Goal: Information Seeking & Learning: Check status

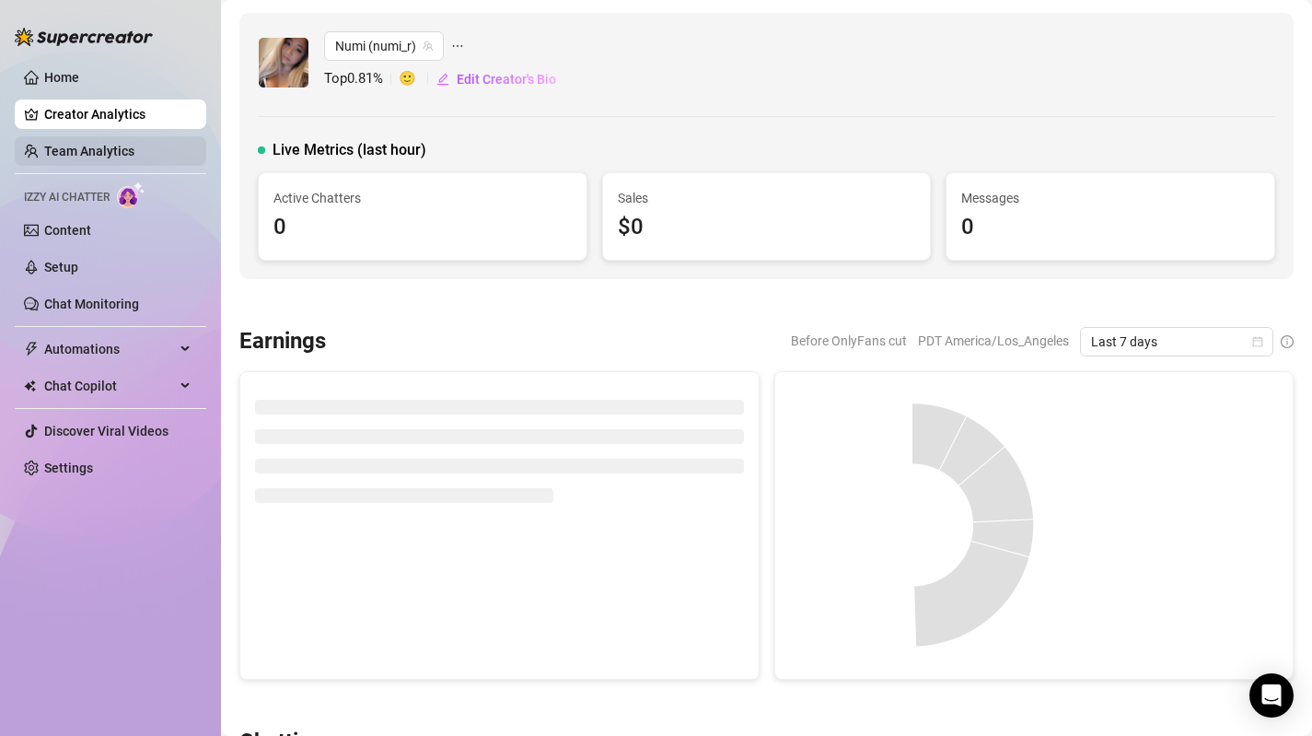
click at [108, 154] on link "Team Analytics" at bounding box center [89, 151] width 90 height 15
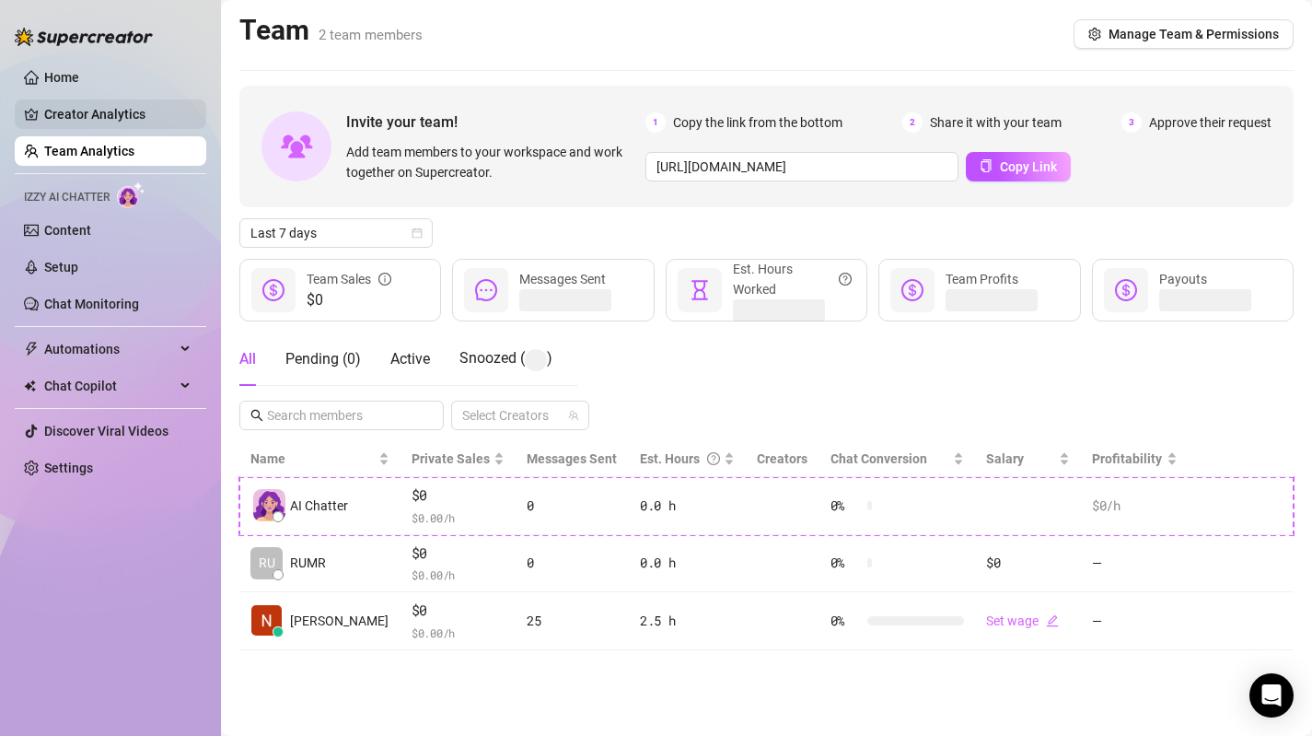
click at [144, 112] on link "Creator Analytics" at bounding box center [117, 113] width 147 height 29
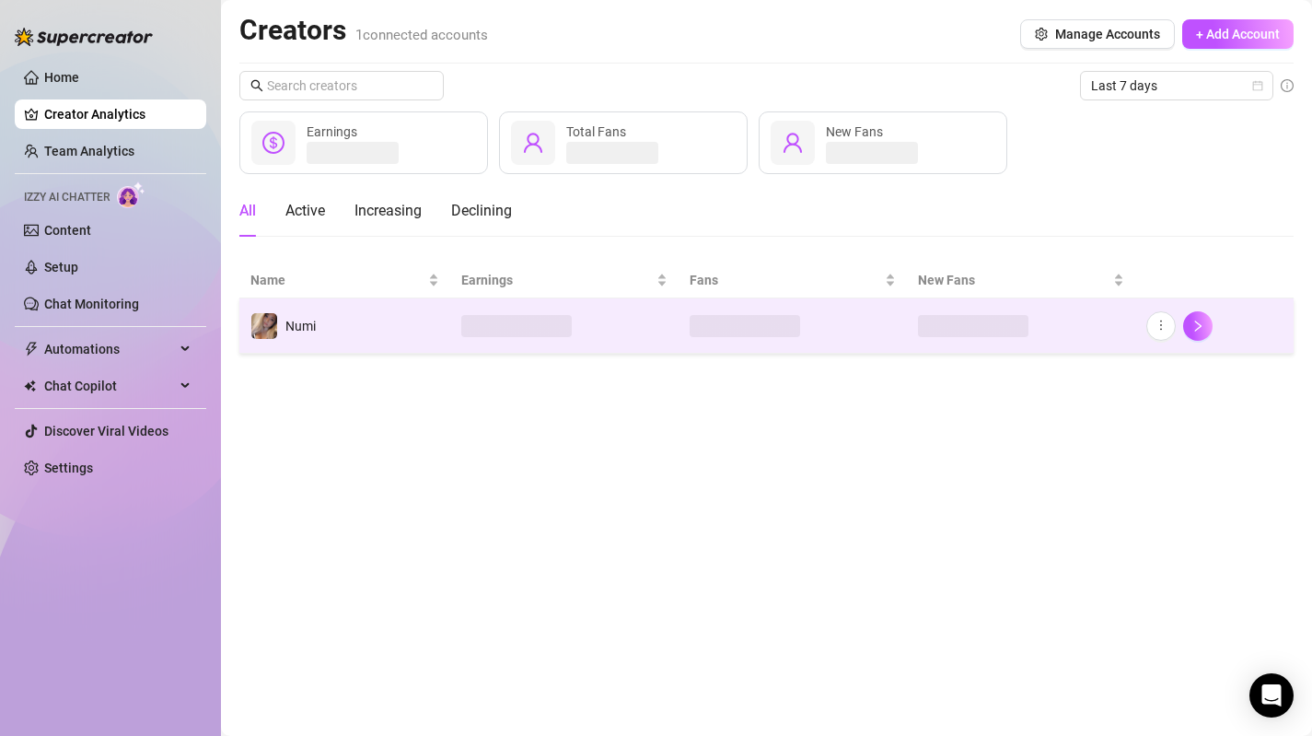
click at [343, 333] on td "Numi" at bounding box center [344, 325] width 211 height 55
